Goal: Information Seeking & Learning: Learn about a topic

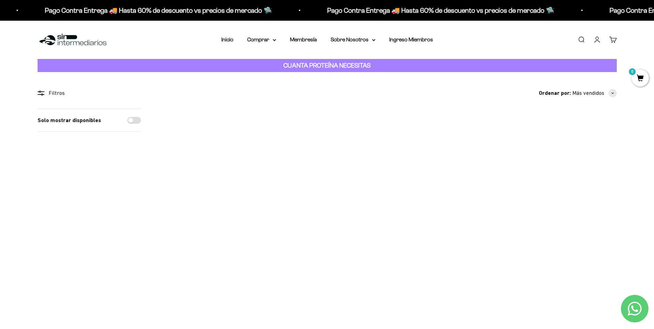
click at [583, 38] on link "Buscar" at bounding box center [581, 40] width 8 height 8
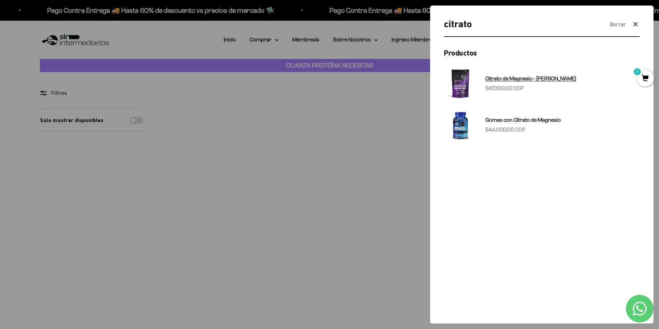
type input "citrato"
click at [459, 81] on img at bounding box center [460, 83] width 33 height 33
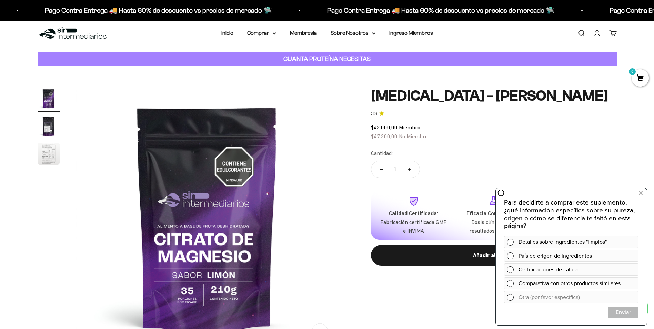
scroll to position [6, 0]
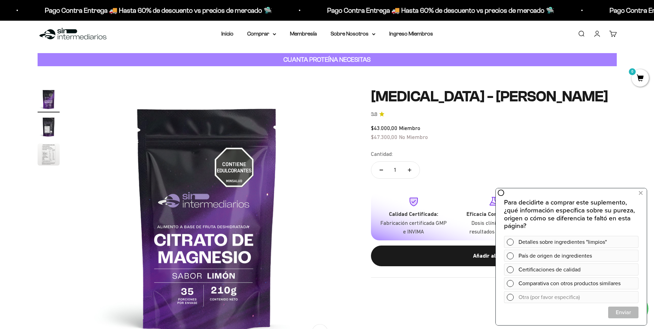
click at [49, 129] on img "Ir al artículo 2" at bounding box center [49, 127] width 22 height 22
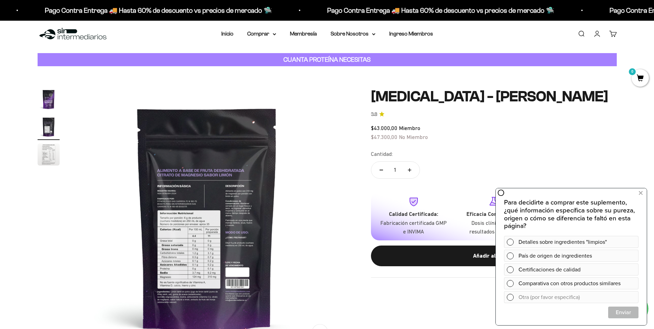
click at [51, 153] on img "Ir al artículo 3" at bounding box center [49, 154] width 22 height 22
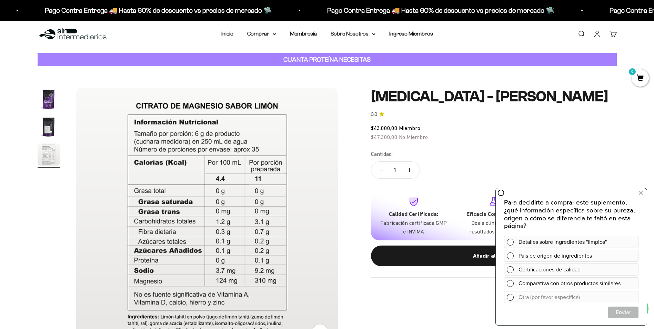
click at [50, 130] on img "Ir al artículo 2" at bounding box center [49, 127] width 22 height 22
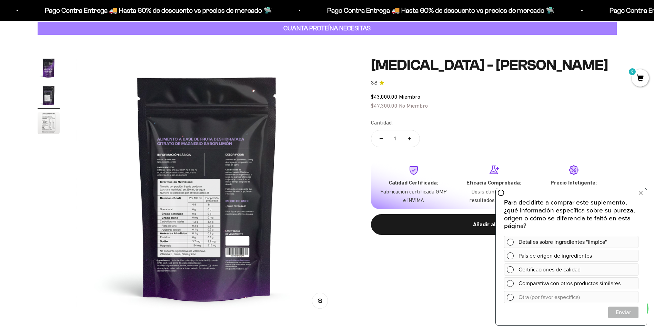
scroll to position [38, 0]
click at [182, 267] on img at bounding box center [207, 188] width 262 height 262
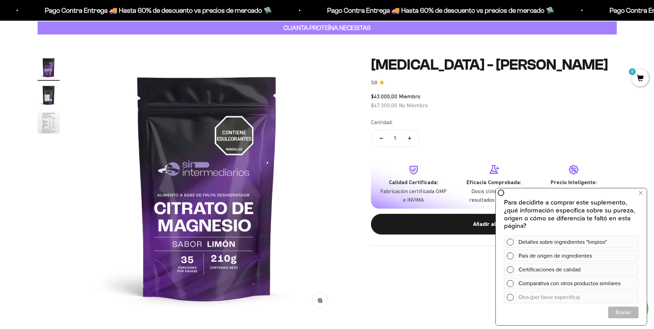
click at [47, 99] on img "Ir al artículo 2" at bounding box center [49, 95] width 22 height 22
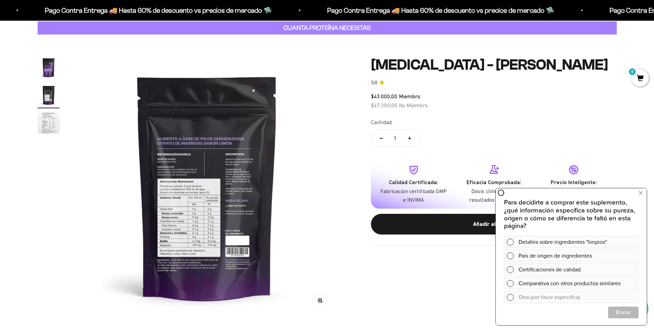
click at [320, 299] on icon "button" at bounding box center [319, 300] width 5 height 5
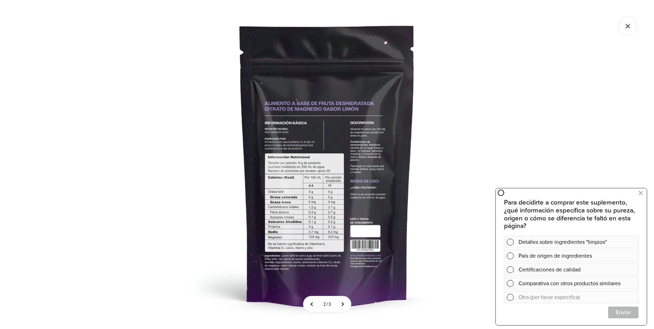
click at [315, 264] on img at bounding box center [327, 164] width 329 height 329
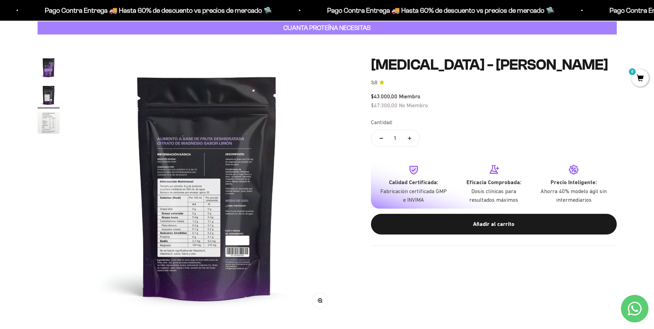
scroll to position [0, 0]
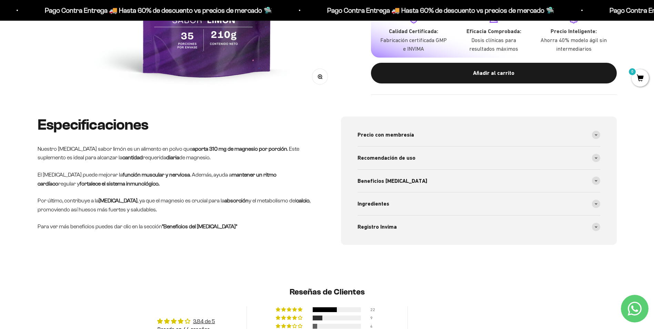
scroll to position [263, 0]
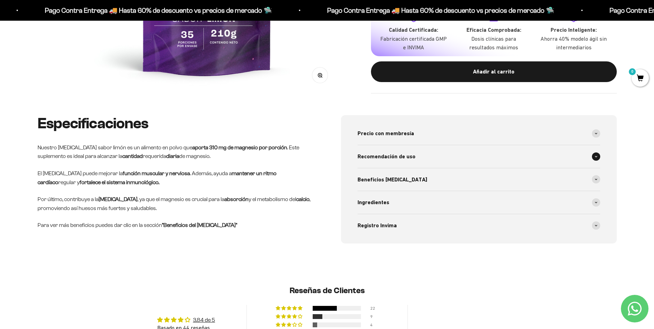
click at [428, 158] on div "Recomendación de uso" at bounding box center [478, 156] width 243 height 23
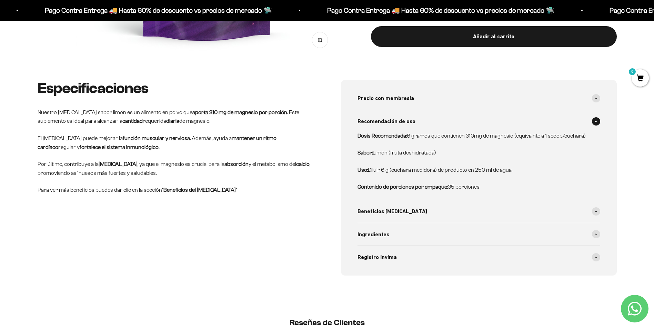
scroll to position [298, 0]
click at [376, 208] on span "Beneficios [MEDICAL_DATA]" at bounding box center [392, 210] width 70 height 9
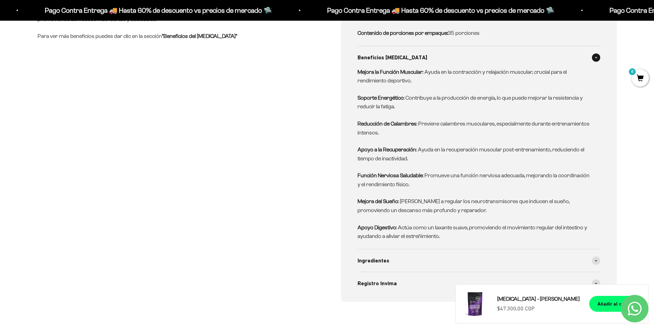
scroll to position [452, 0]
click at [369, 254] on div "Ingredientes" at bounding box center [478, 260] width 243 height 23
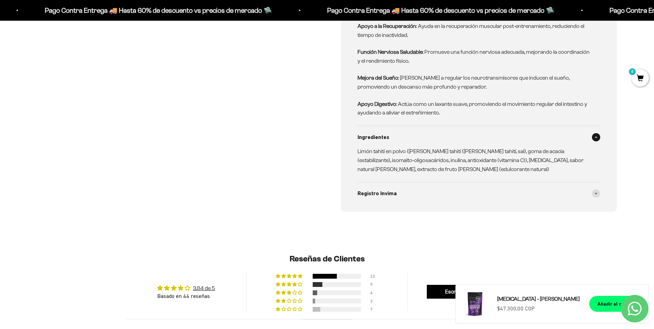
scroll to position [576, 0]
click at [391, 190] on span "Registro Invima" at bounding box center [376, 192] width 39 height 9
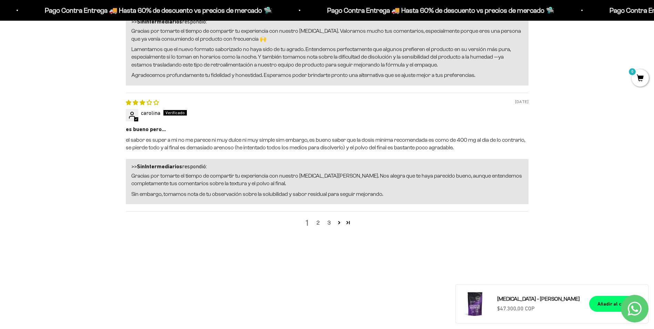
scroll to position [1203, 0]
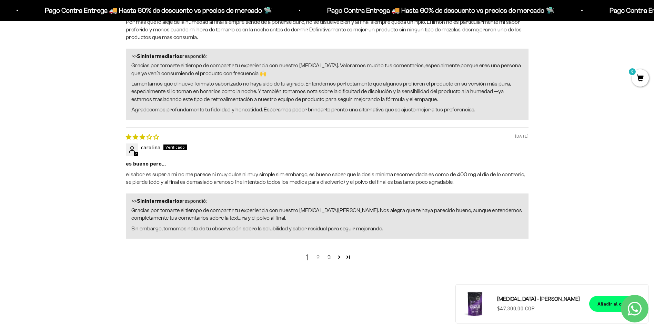
click at [319, 257] on link "2" at bounding box center [318, 257] width 11 height 8
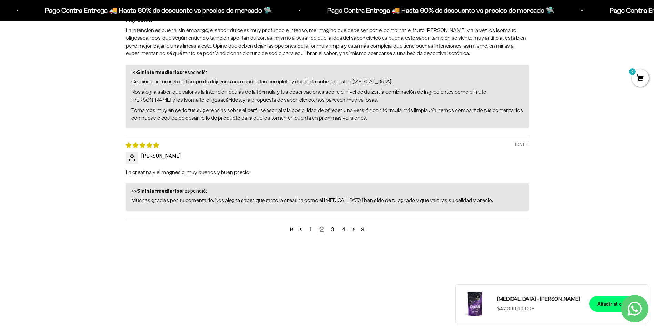
scroll to position [1293, 0]
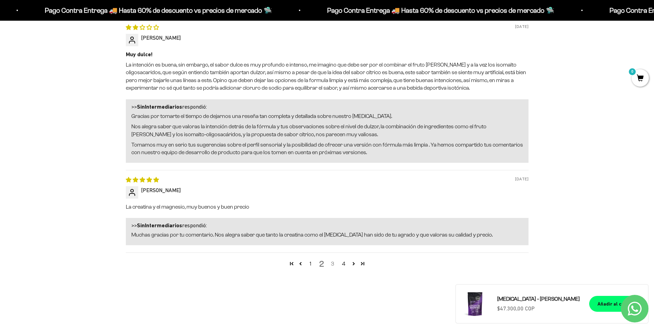
click at [332, 262] on link "3" at bounding box center [332, 264] width 11 height 8
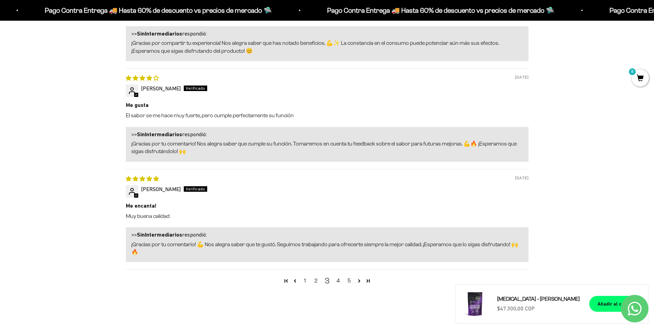
scroll to position [1259, 0]
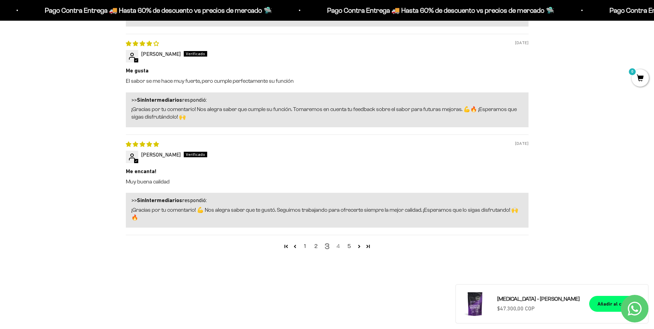
click at [341, 245] on link "4" at bounding box center [338, 246] width 11 height 8
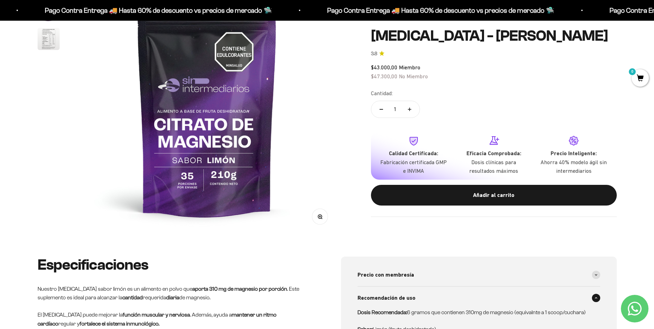
scroll to position [0, 0]
